Goal: Information Seeking & Learning: Learn about a topic

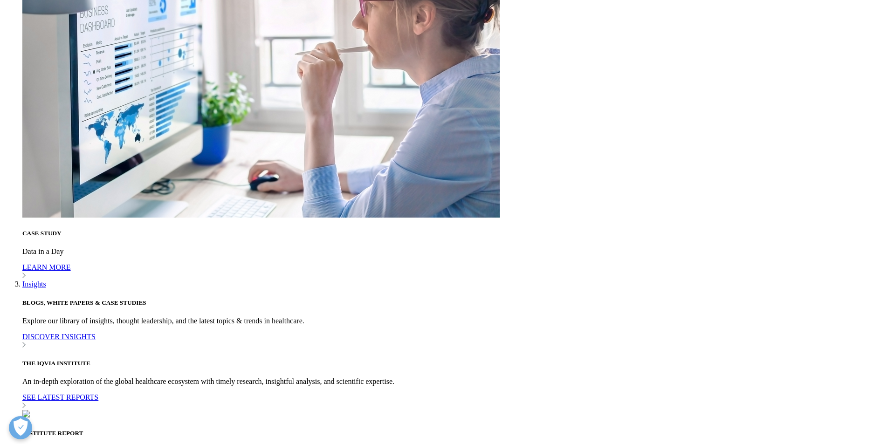
scroll to position [3173, 0]
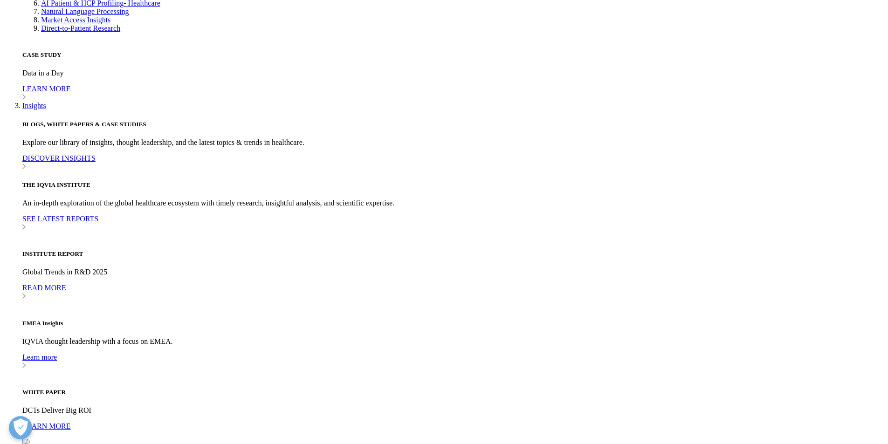
scroll to position [2546, 0]
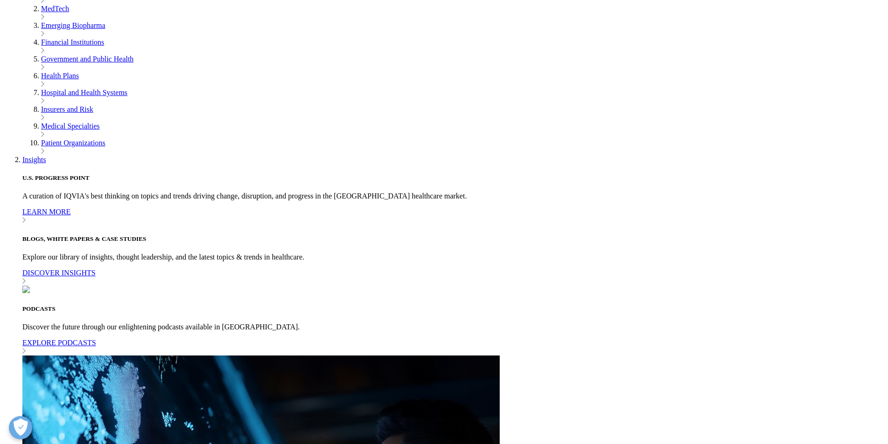
scroll to position [3054, 0]
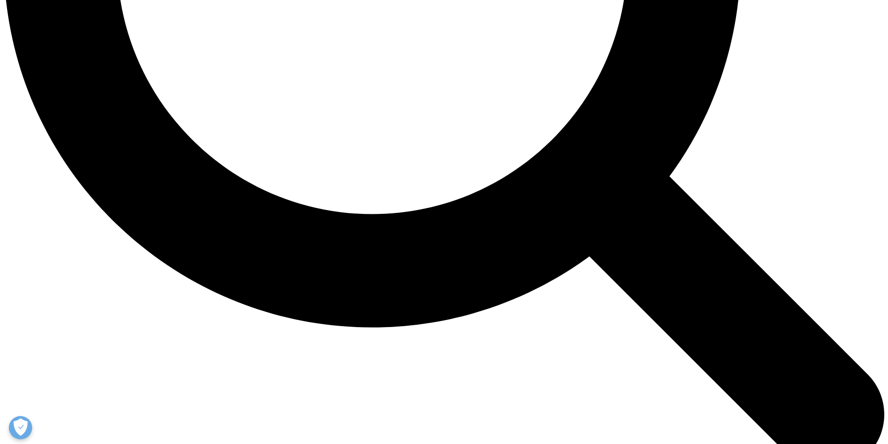
scroll to position [1773, 0]
